Goal: Transaction & Acquisition: Purchase product/service

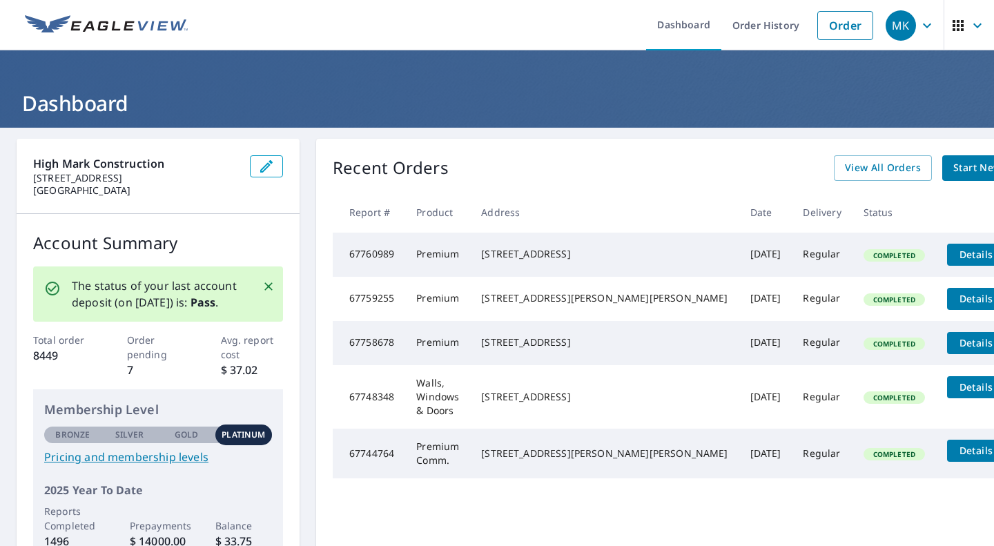
click at [954, 160] on span "Start New Order" at bounding box center [994, 168] width 80 height 17
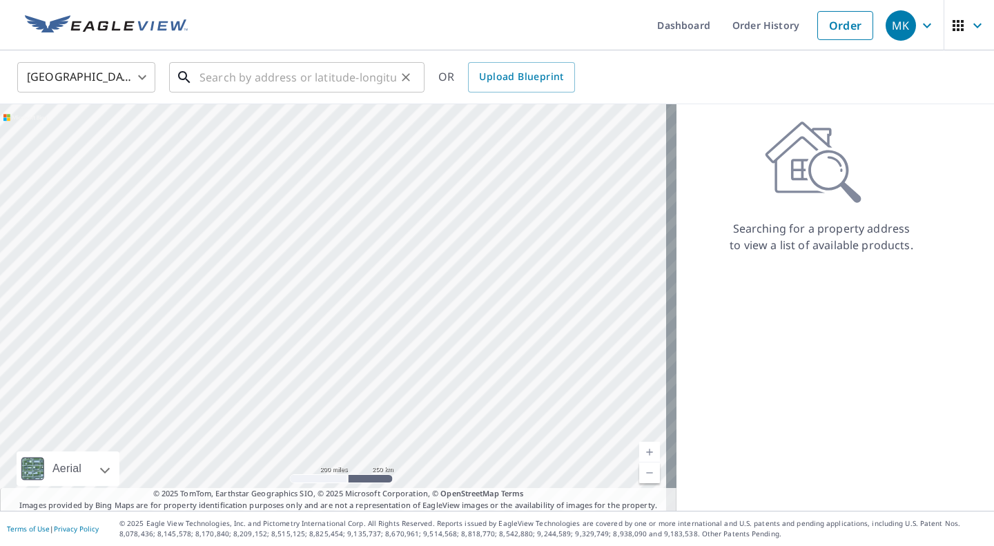
click at [237, 74] on input "text" at bounding box center [298, 77] width 197 height 39
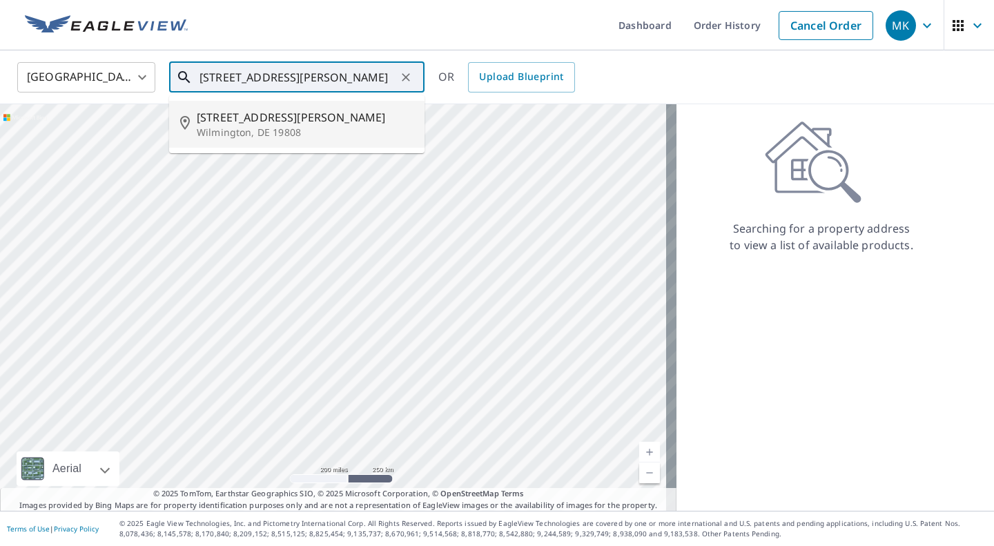
click at [233, 121] on span "[STREET_ADDRESS][PERSON_NAME]" at bounding box center [305, 117] width 217 height 17
type input "[STREET_ADDRESS][PERSON_NAME][PERSON_NAME]"
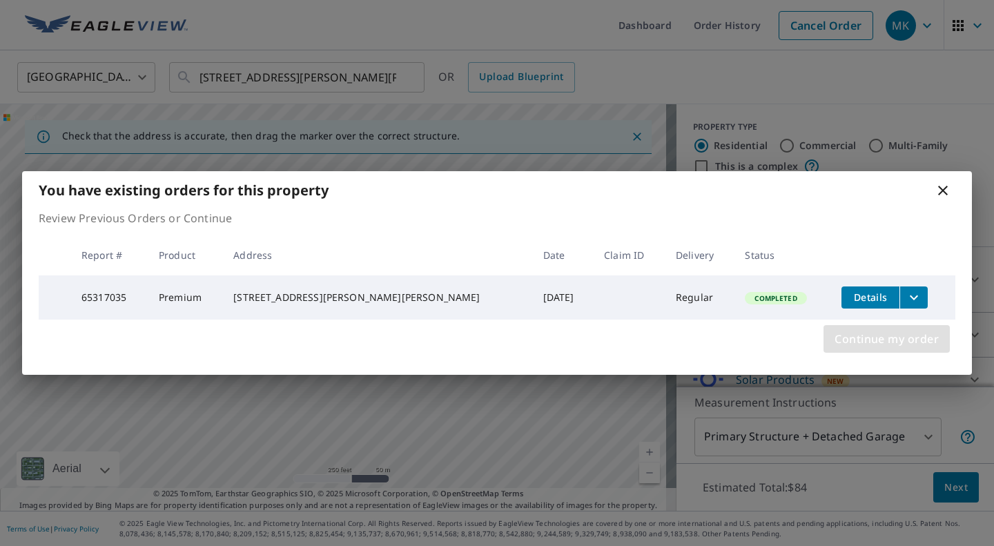
click at [858, 346] on span "Continue my order" at bounding box center [887, 338] width 104 height 19
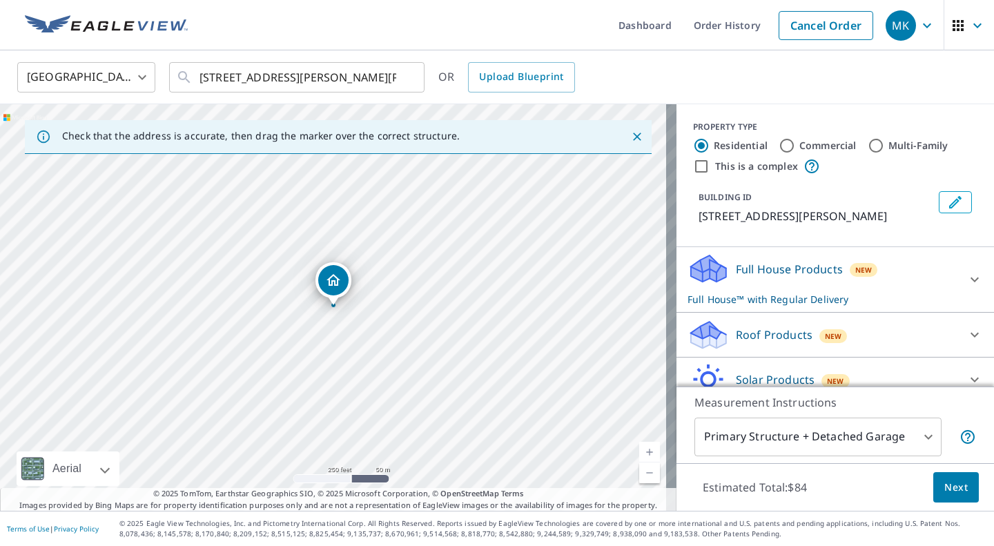
scroll to position [61, 0]
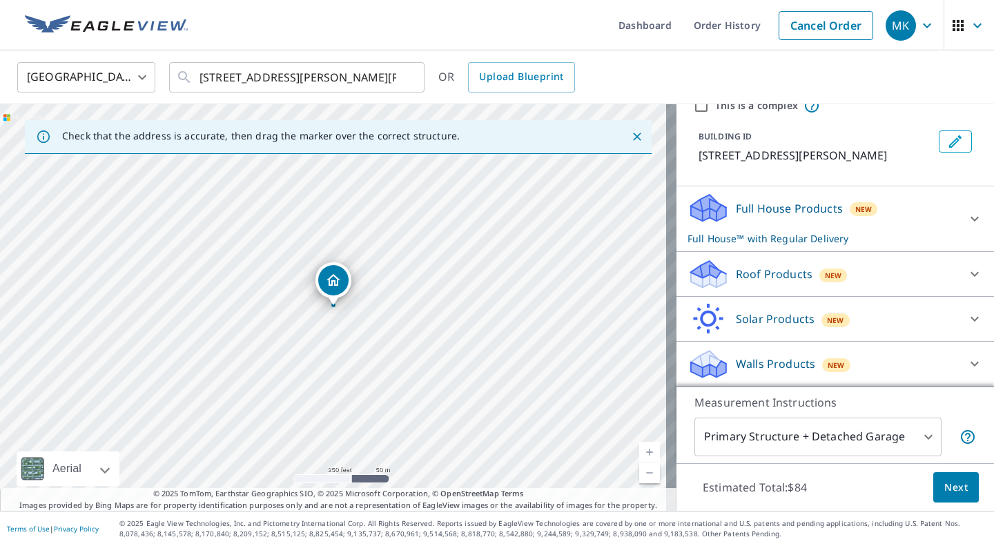
click at [967, 269] on icon at bounding box center [975, 274] width 17 height 17
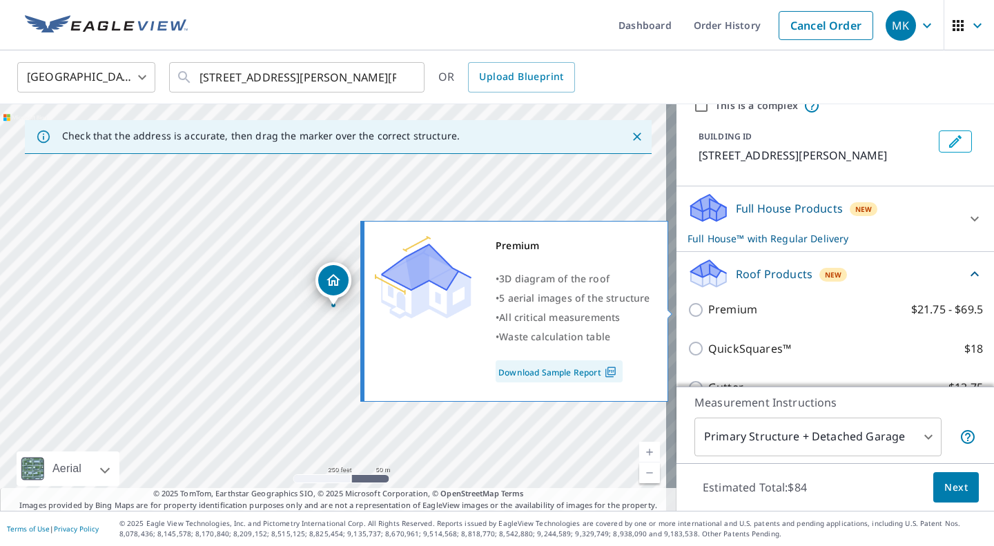
click at [688, 309] on input "Premium $21.75 - $69.5" at bounding box center [698, 310] width 21 height 17
checkbox input "true"
checkbox input "false"
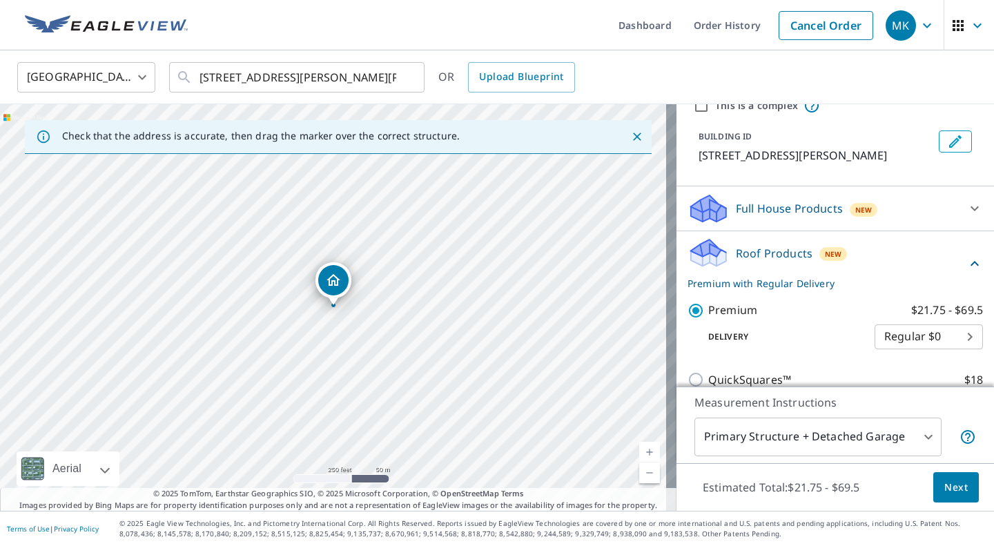
click at [945, 481] on span "Next" at bounding box center [956, 487] width 23 height 17
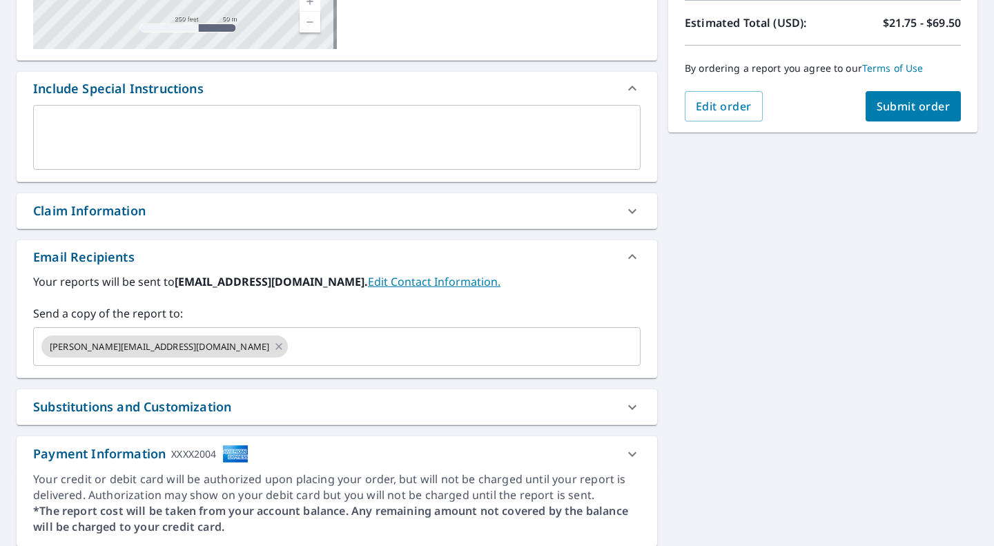
scroll to position [319, 0]
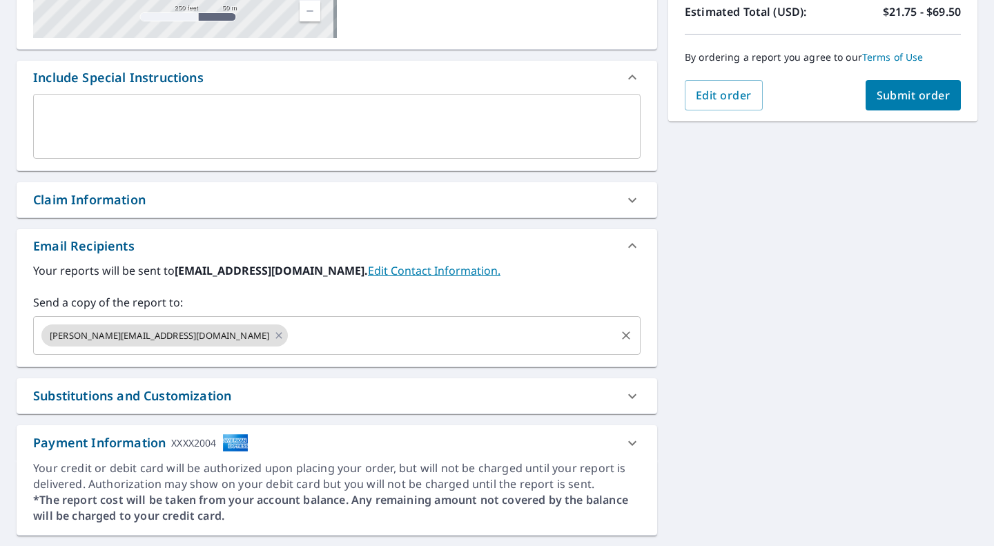
click at [311, 345] on input "text" at bounding box center [452, 335] width 324 height 26
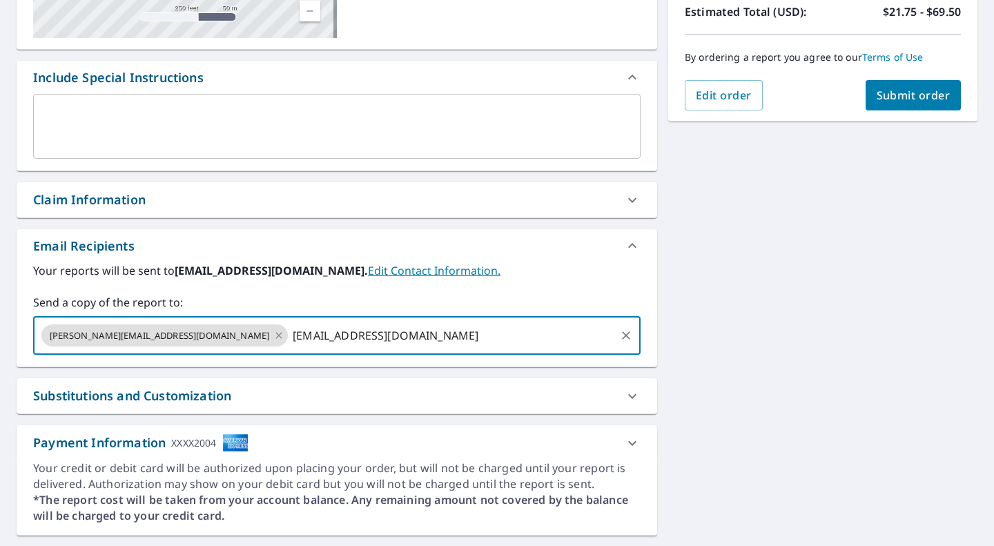
type input "[EMAIL_ADDRESS][DOMAIN_NAME]"
click at [893, 98] on span "Submit order" at bounding box center [914, 95] width 74 height 15
checkbox input "true"
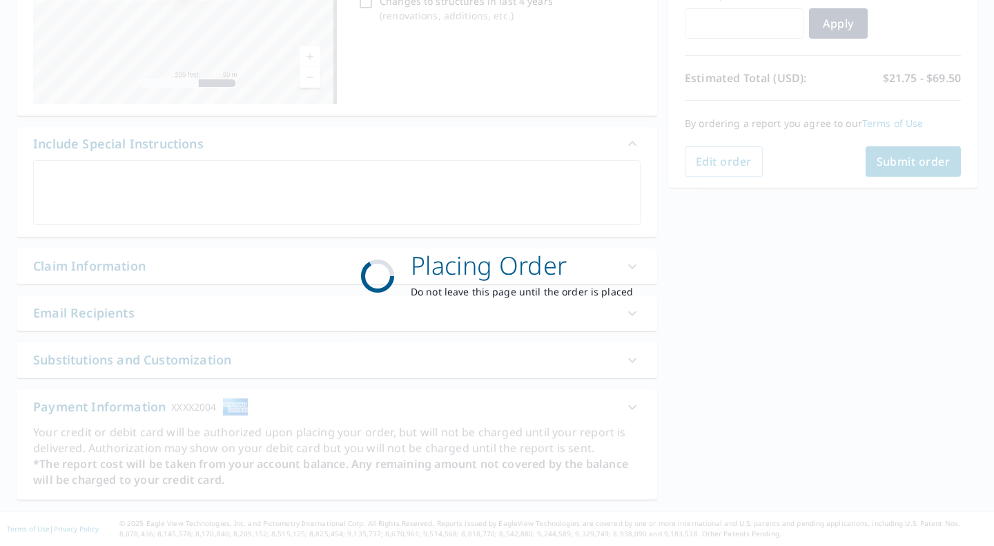
scroll to position [252, 0]
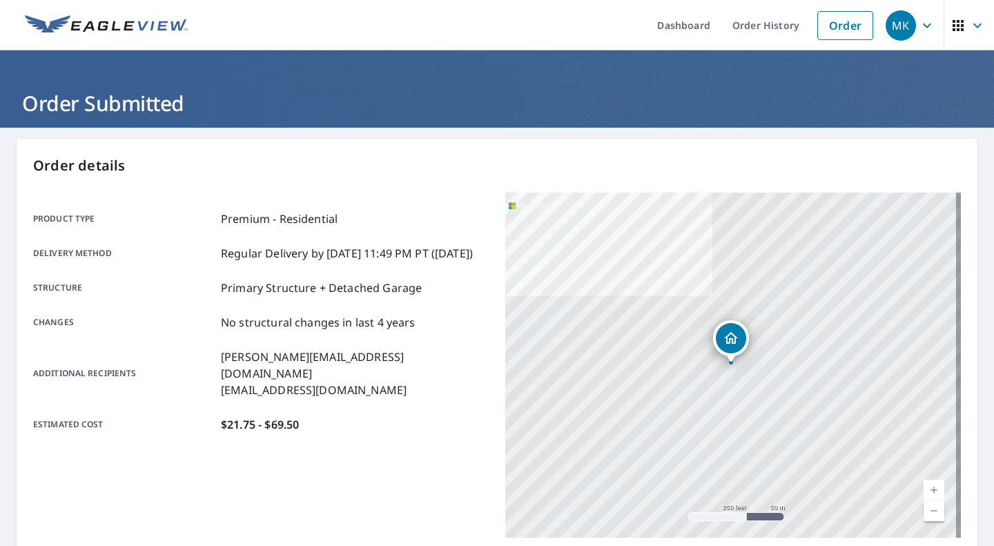
scroll to position [266, 0]
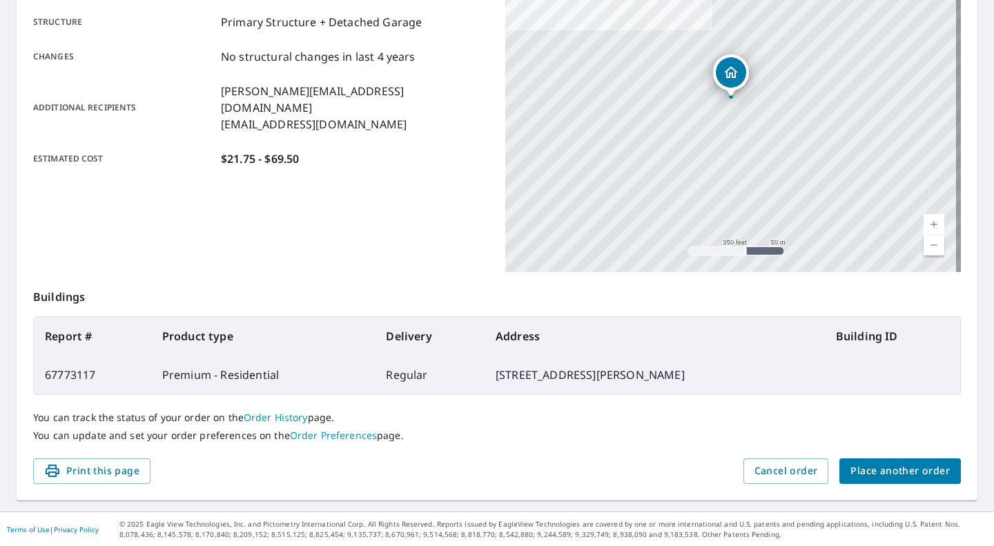
click at [891, 463] on span "Place another order" at bounding box center [900, 471] width 99 height 17
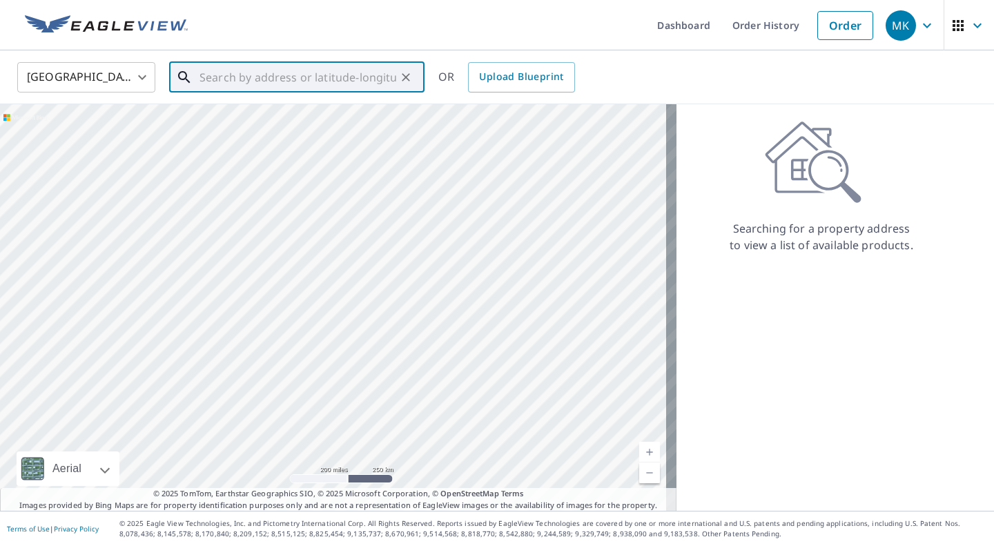
click at [273, 68] on input "text" at bounding box center [298, 77] width 197 height 39
click at [255, 117] on span "84 Devalinder Dr" at bounding box center [305, 117] width 217 height 17
type input "[STREET_ADDRESS][PERSON_NAME]"
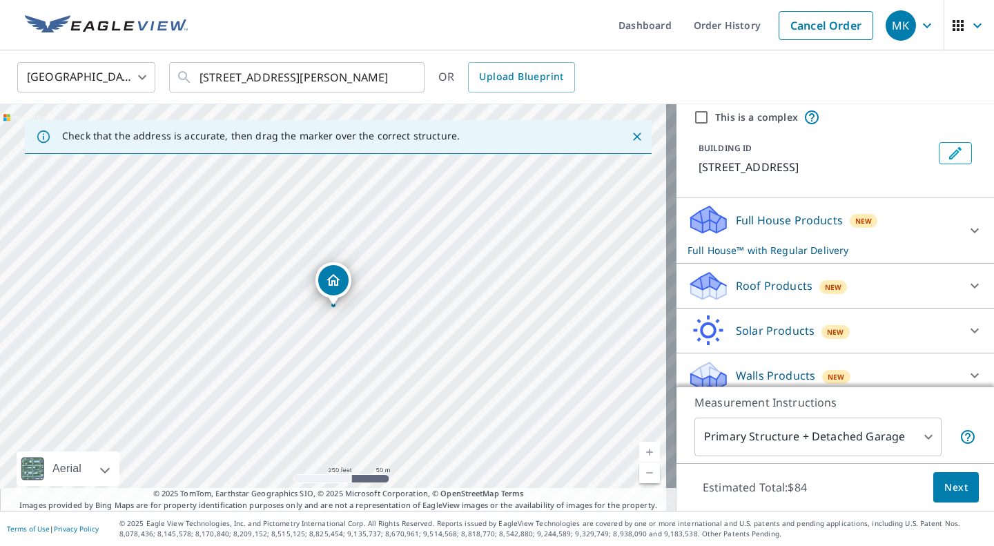
scroll to position [61, 0]
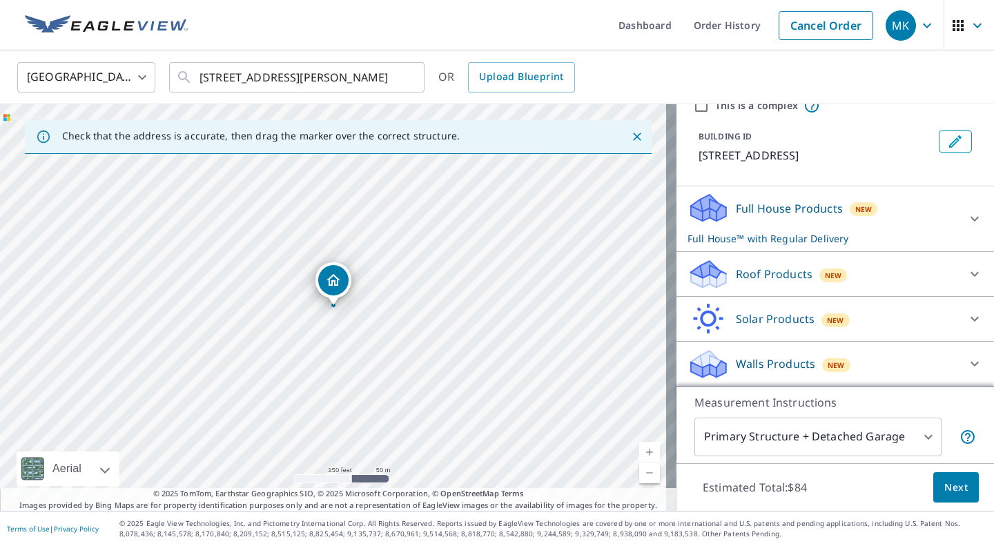
click at [971, 272] on icon at bounding box center [975, 274] width 8 height 5
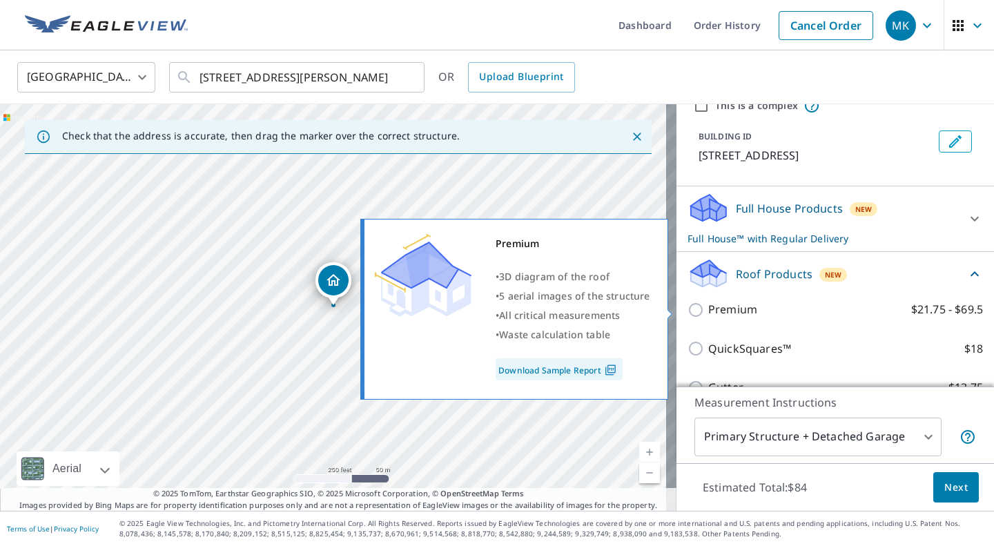
click at [688, 309] on input "Premium $21.75 - $69.5" at bounding box center [698, 310] width 21 height 17
checkbox input "true"
checkbox input "false"
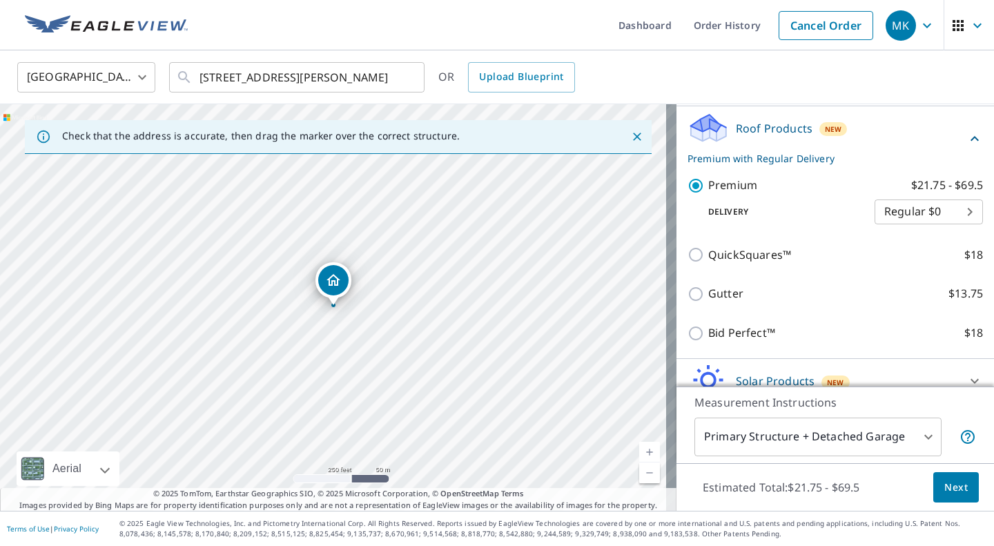
scroll to position [249, 0]
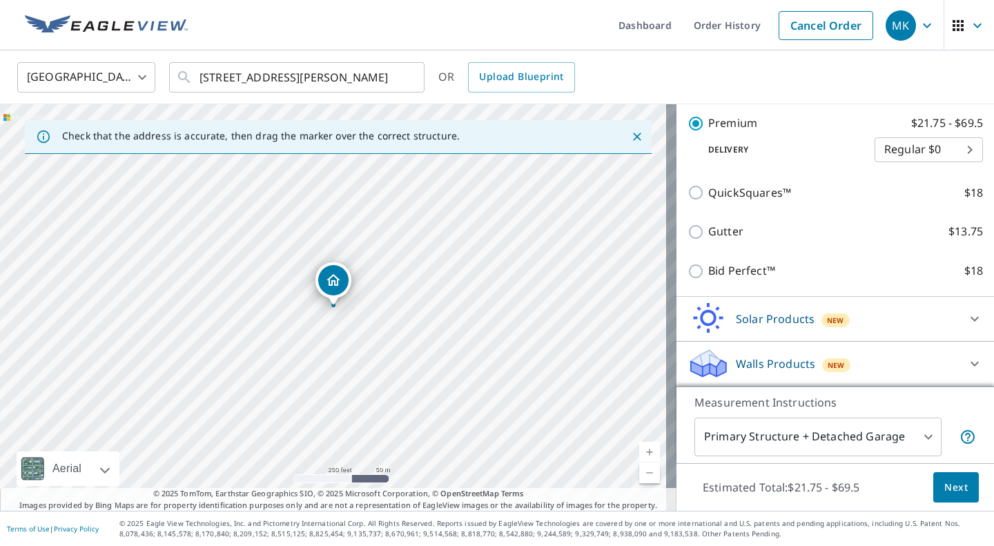
click at [948, 486] on span "Next" at bounding box center [956, 487] width 23 height 17
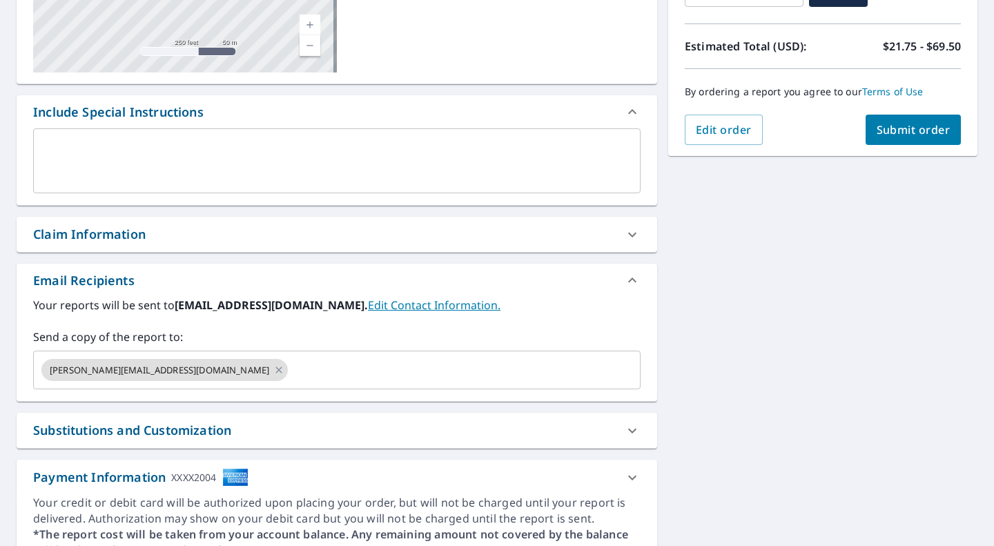
scroll to position [300, 0]
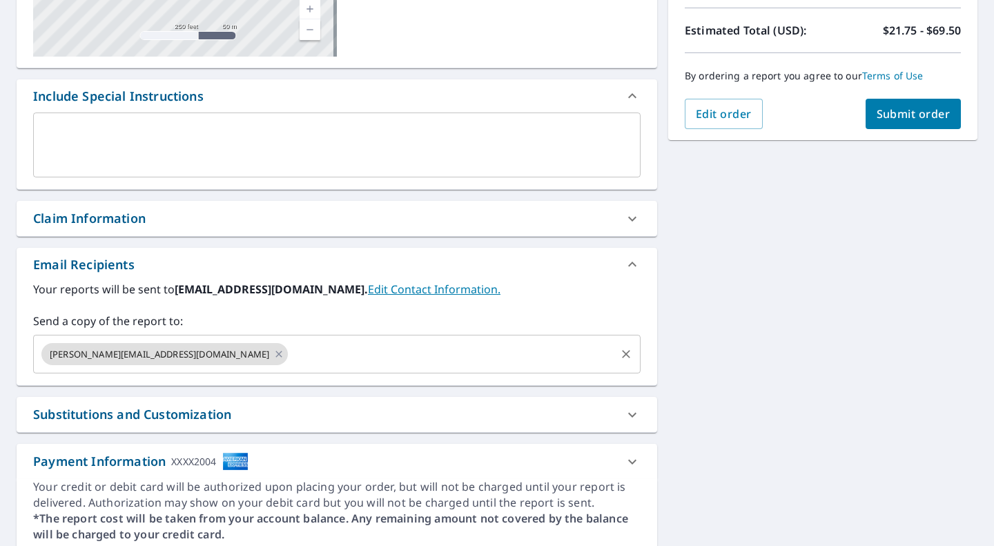
click at [325, 354] on input "text" at bounding box center [452, 354] width 324 height 26
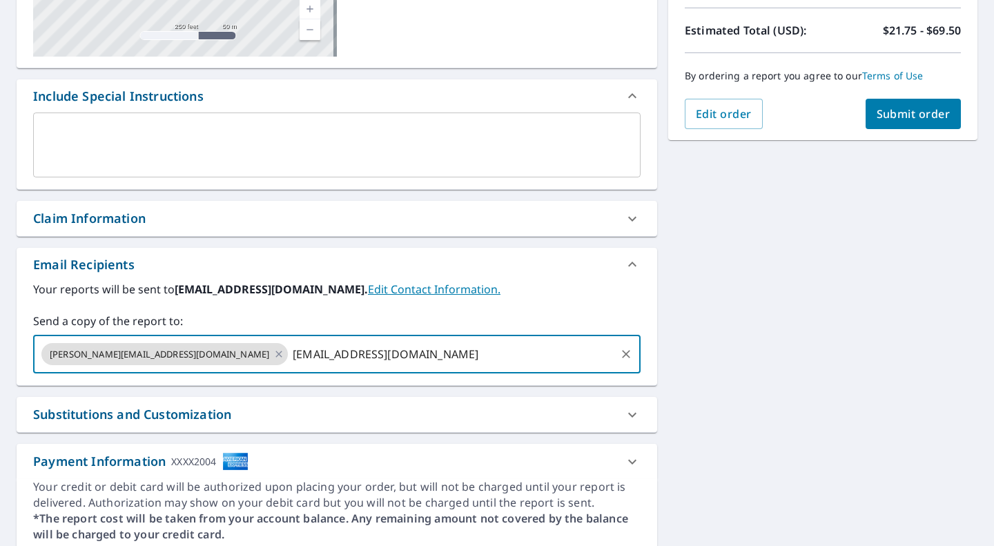
type input "[EMAIL_ADDRESS][DOMAIN_NAME]"
click at [903, 122] on button "Submit order" at bounding box center [914, 114] width 96 height 30
checkbox input "true"
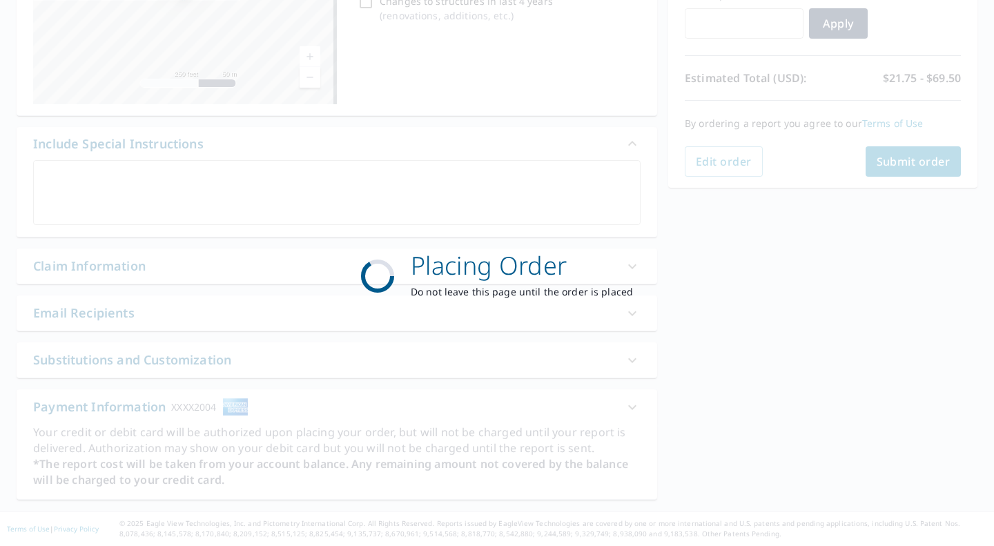
scroll to position [252, 0]
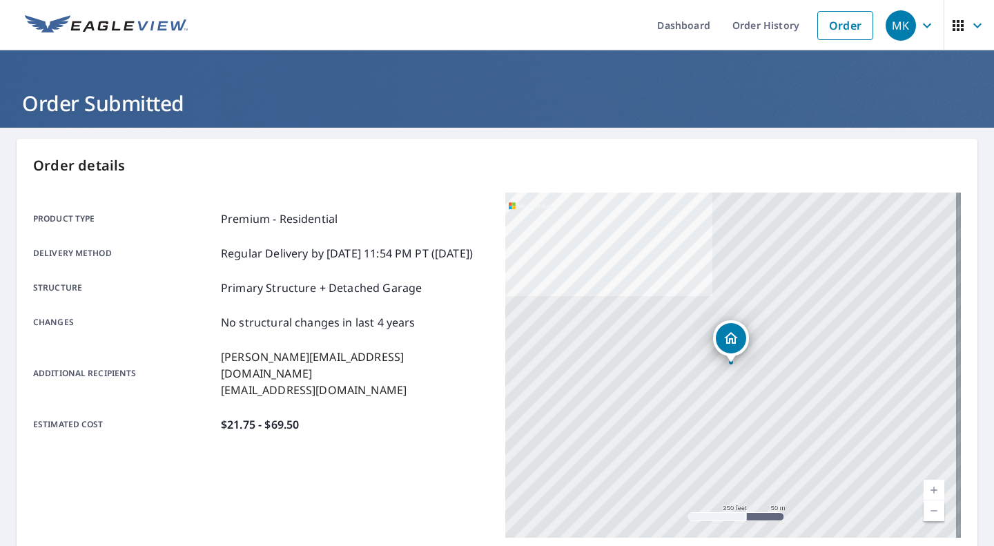
click at [969, 27] on icon "button" at bounding box center [977, 25] width 17 height 17
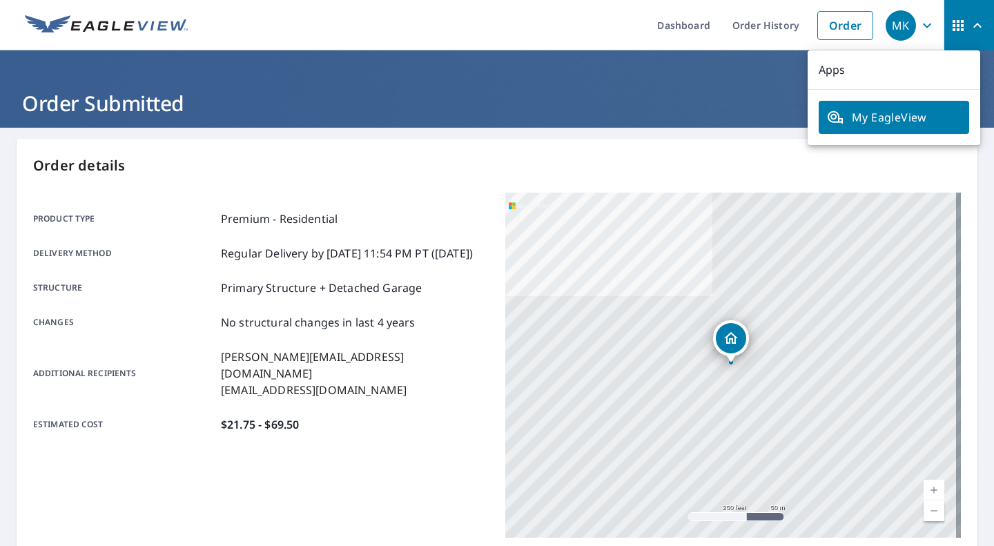
click at [891, 30] on div "MK" at bounding box center [901, 25] width 30 height 30
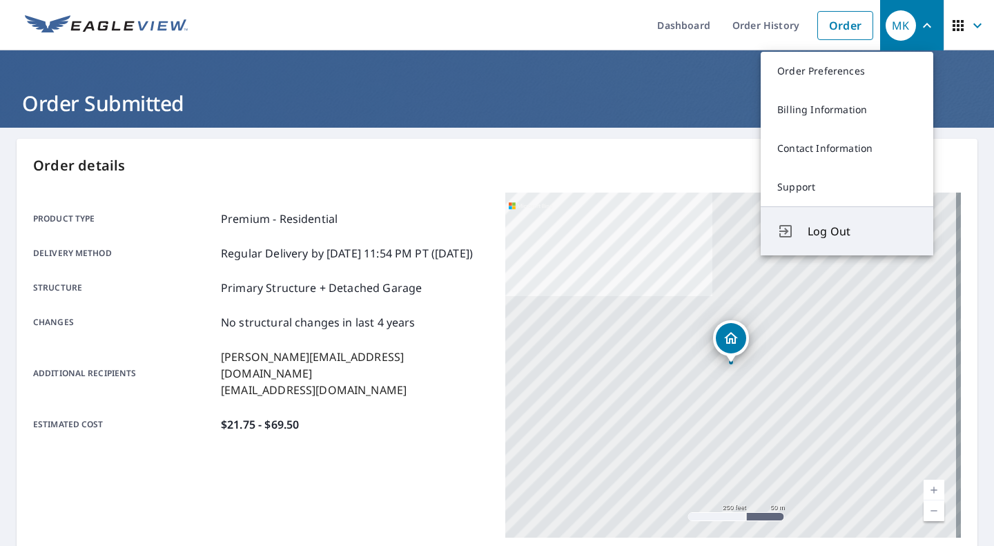
click at [818, 227] on span "Log Out" at bounding box center [862, 231] width 109 height 17
